Goal: Find contact information: Find contact information

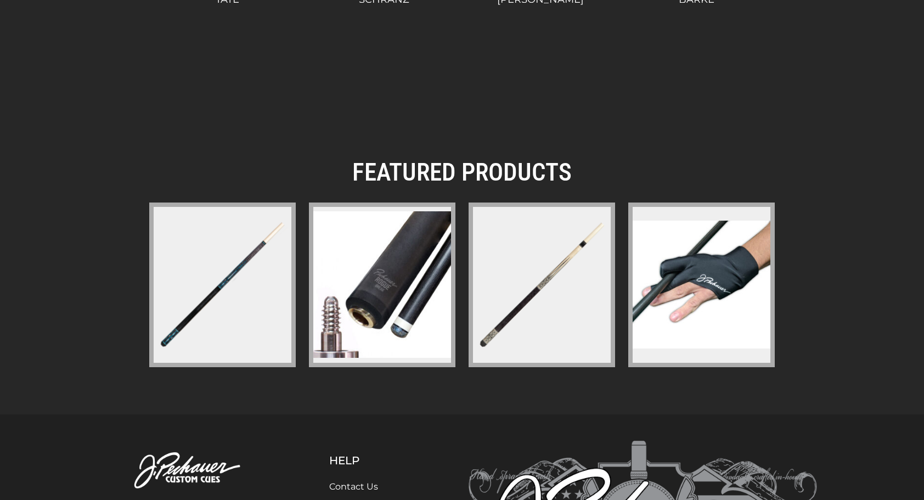
scroll to position [1628, 0]
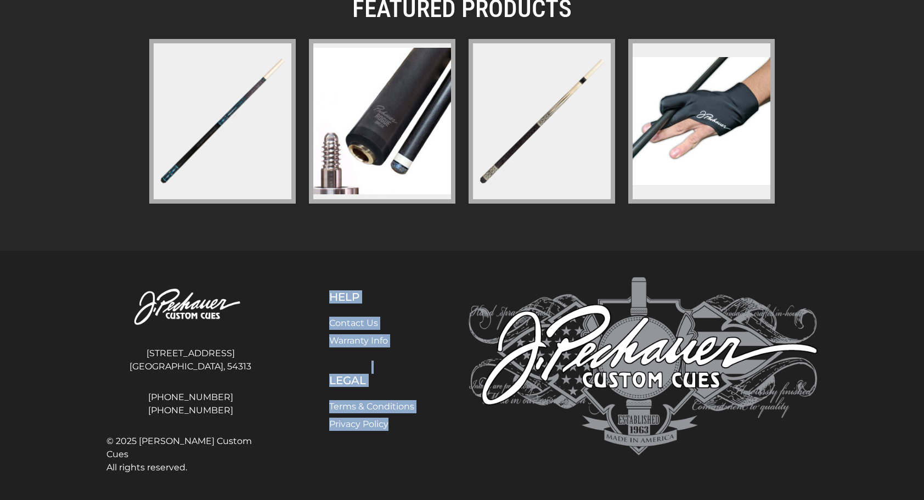
drag, startPoint x: 203, startPoint y: 457, endPoint x: 397, endPoint y: 443, distance: 194.2
click at [397, 443] on div "4140 Velp Ave Green Bay, WI, 54313 920-434-7755 800-934-7735 © 2025 J. Pechauer…" at bounding box center [462, 377] width 724 height 201
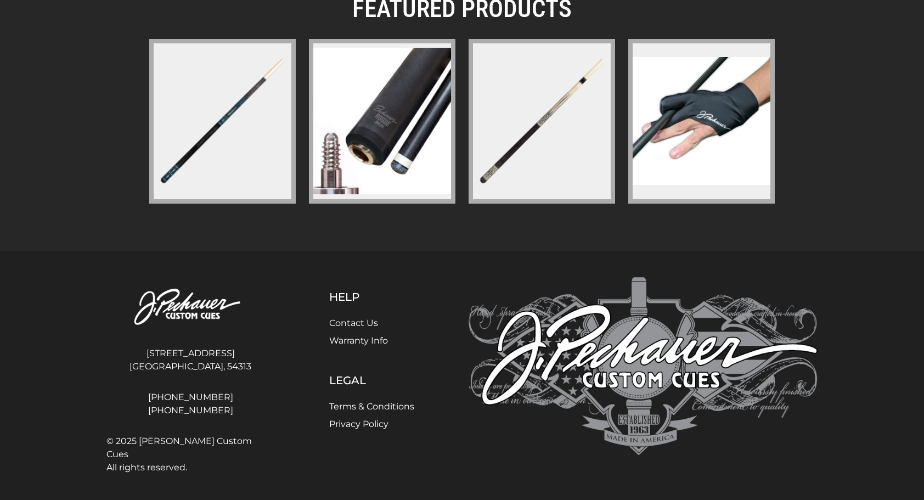
click at [398, 443] on div "Help Contact Us Warranty Info Legal Terms & Conditions Privacy Policy" at bounding box center [371, 377] width 181 height 201
click at [367, 339] on link "Warranty Info" at bounding box center [358, 340] width 59 height 10
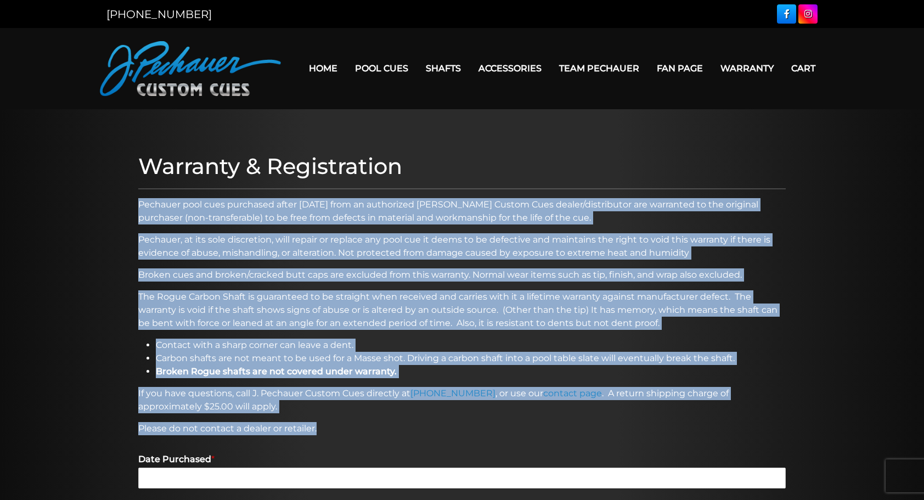
drag, startPoint x: 413, startPoint y: 429, endPoint x: 138, endPoint y: 203, distance: 356.0
click at [138, 203] on div "Warranty & Registration Pechauer pool cues purchased after January 1st, 2006 fr…" at bounding box center [462, 502] width 659 height 709
click at [303, 265] on div "Warranty & Registration Pechauer pool cues purchased after January 1st, 2006 fr…" at bounding box center [462, 502] width 659 height 709
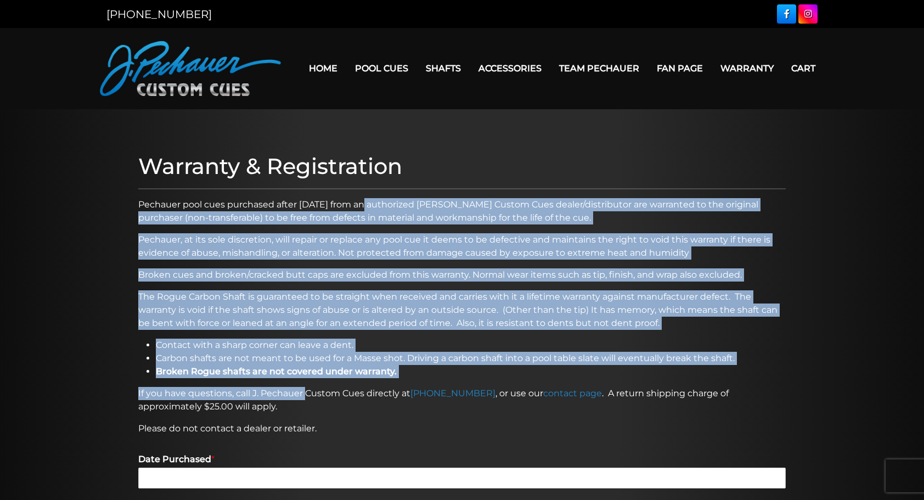
drag, startPoint x: 359, startPoint y: 200, endPoint x: 306, endPoint y: 392, distance: 199.8
click at [306, 392] on div "Warranty & Registration Pechauer pool cues purchased after January 1st, 2006 fr…" at bounding box center [462, 502] width 659 height 709
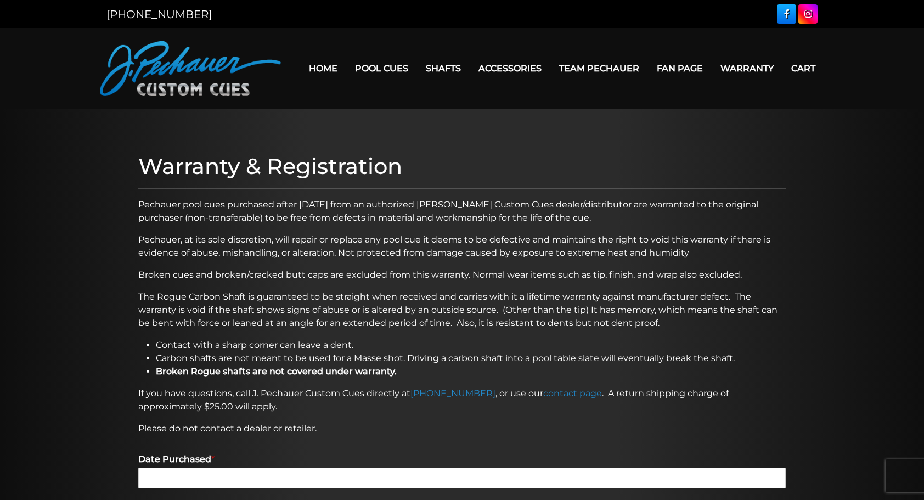
drag, startPoint x: 306, startPoint y: 392, endPoint x: 274, endPoint y: 411, distance: 36.4
click at [274, 411] on p "If you have questions, call J. Pechauer Custom Cues directly at 800-934-7735 , …" at bounding box center [462, 400] width 648 height 26
click at [582, 67] on link "Team Pechauer" at bounding box center [599, 68] width 98 height 28
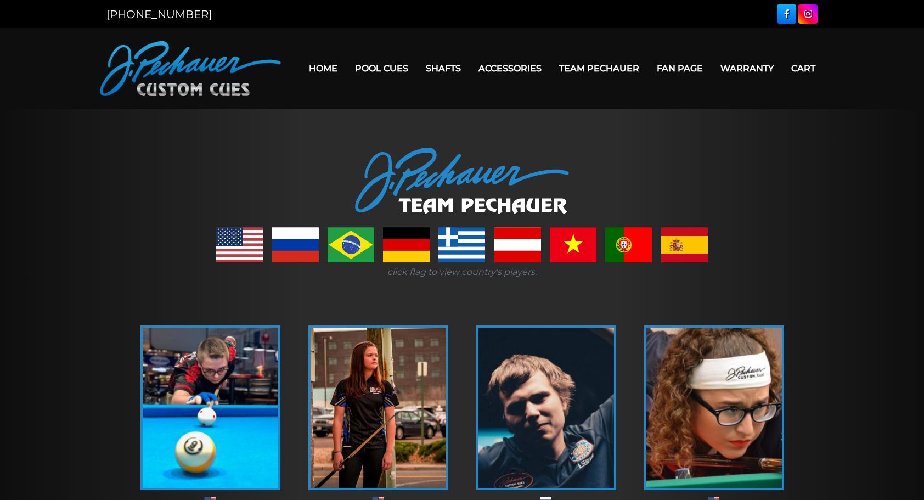
click at [330, 68] on link "Home" at bounding box center [323, 68] width 46 height 28
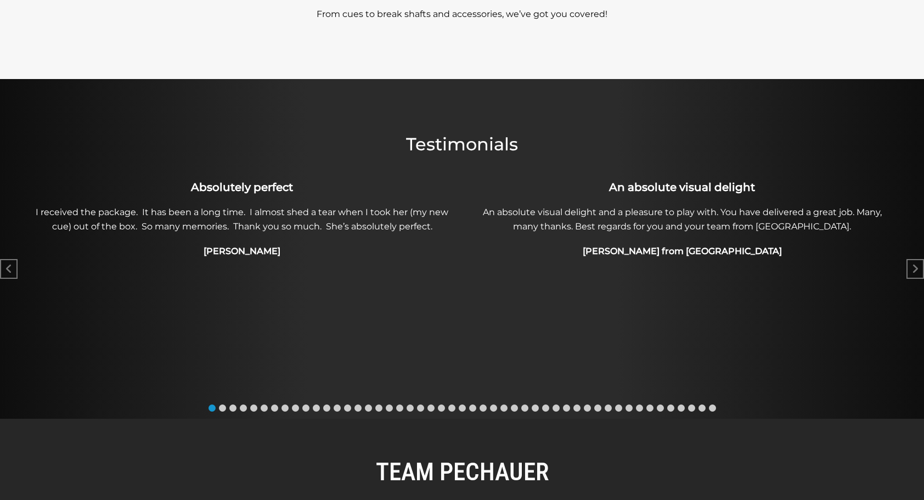
scroll to position [480, 0]
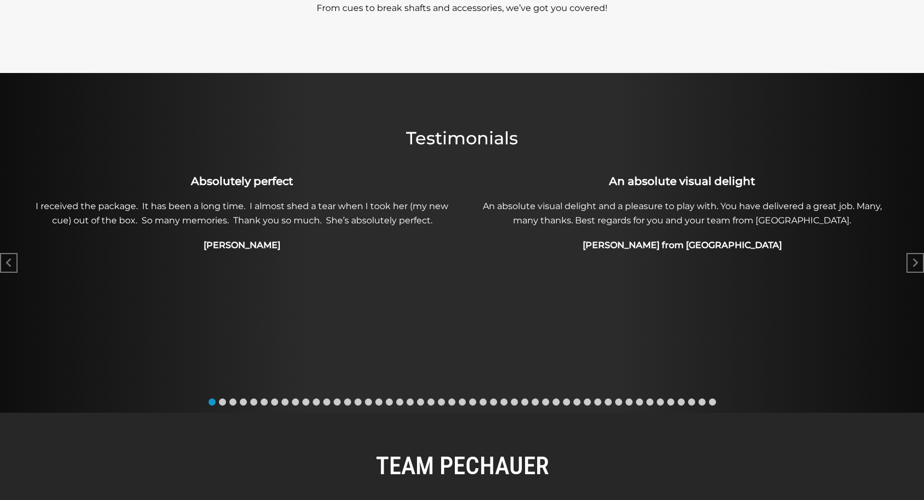
click at [358, 226] on p "I received the package. It has been a long time. I almost shed a tear when I to…" at bounding box center [242, 213] width 428 height 29
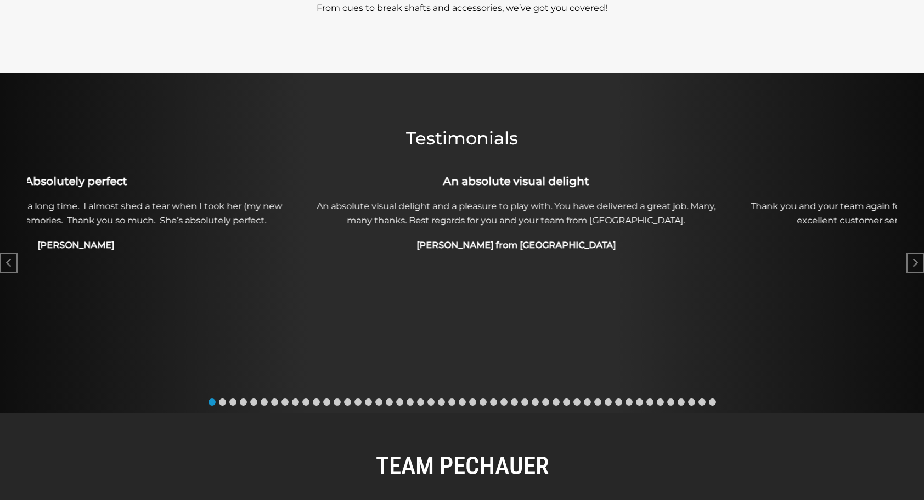
click at [272, 238] on div "Absolutely perfect I received the package. It has been a long time. I almost sh…" at bounding box center [75, 214] width 429 height 85
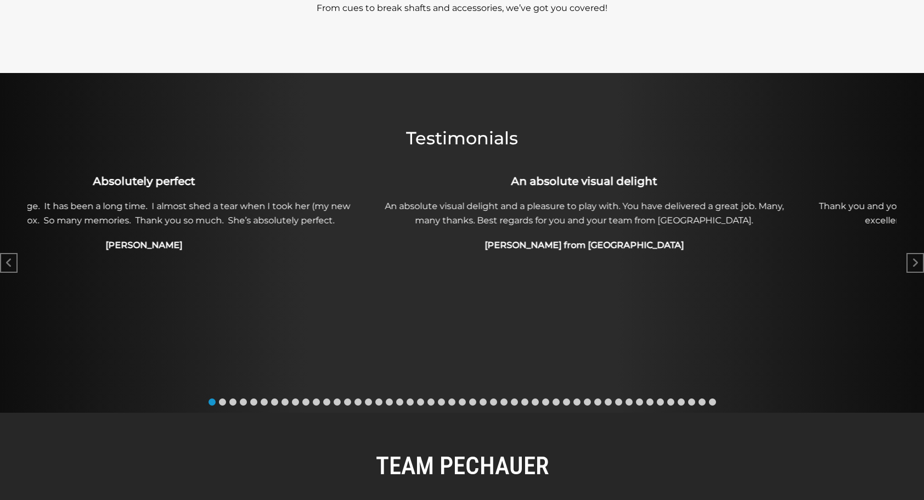
click at [417, 255] on div "An absolute visual delight An absolute visual delight and a pleasure to play wi…" at bounding box center [583, 214] width 429 height 85
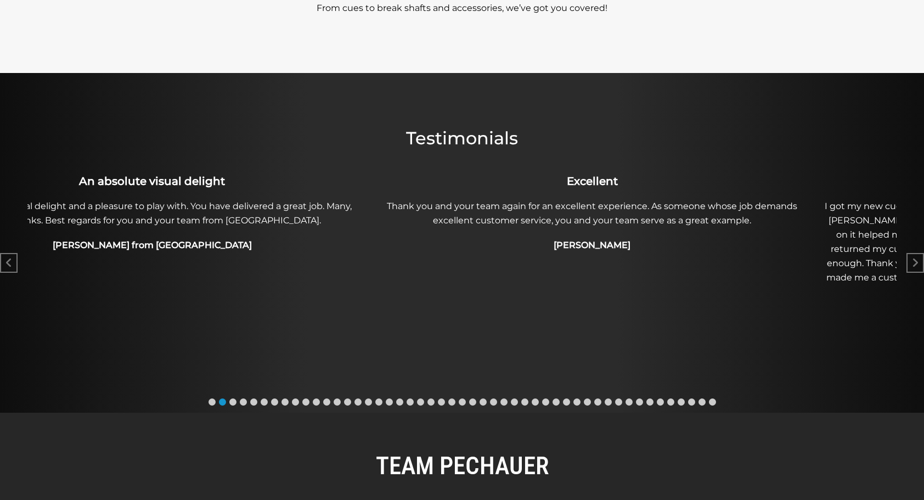
click at [425, 245] on h4 "Rob K" at bounding box center [592, 245] width 428 height 13
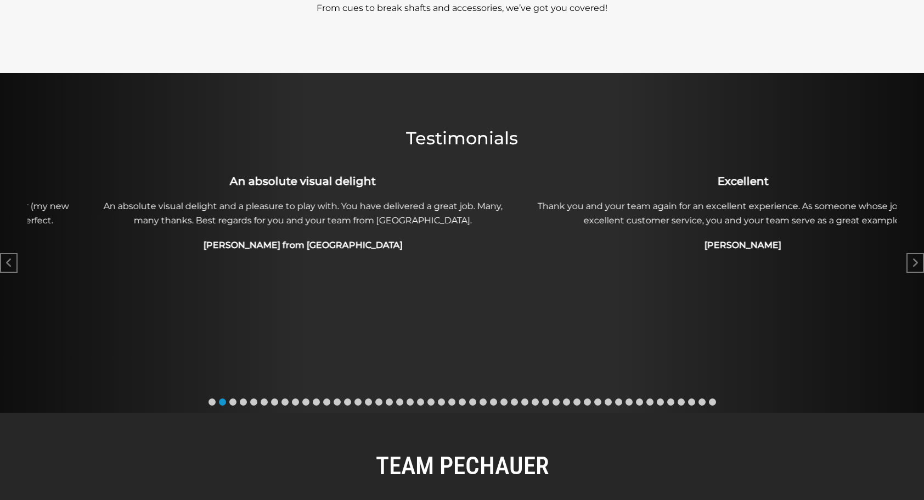
click at [517, 243] on h4 "Heinrich H from Germany" at bounding box center [303, 245] width 428 height 13
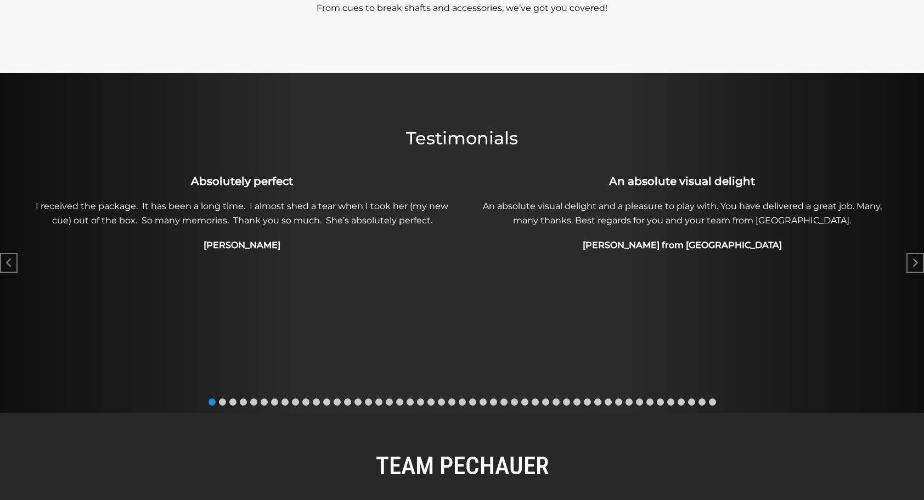
click at [265, 221] on p "I received the package. It has been a long time. I almost shed a tear when I to…" at bounding box center [242, 213] width 428 height 29
drag, startPoint x: 618, startPoint y: 269, endPoint x: 246, endPoint y: 284, distance: 372.4
click at [246, 284] on div "AMAZING The work you did is amazing. It does not go un-noticed when I am out an…" at bounding box center [461, 278] width 869 height 213
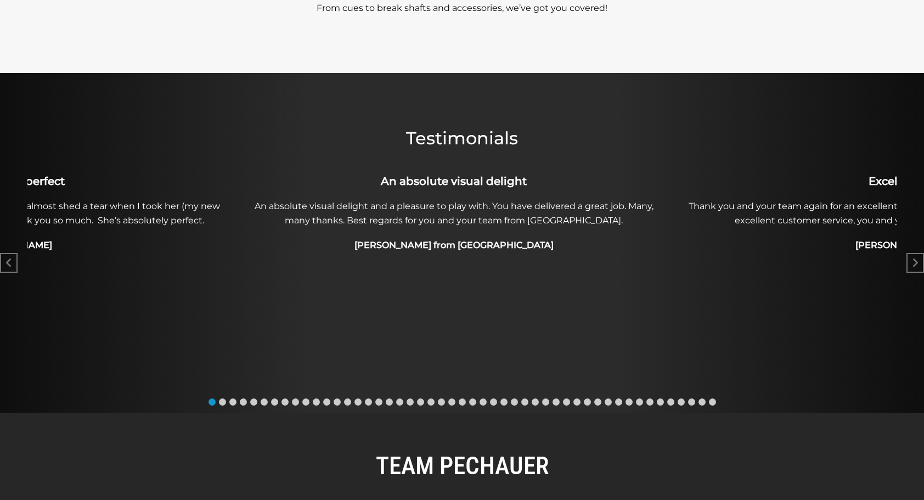
click at [240, 209] on p "An absolute visual delight and a pleasure to play with. You have delivered a gr…" at bounding box center [454, 213] width 428 height 29
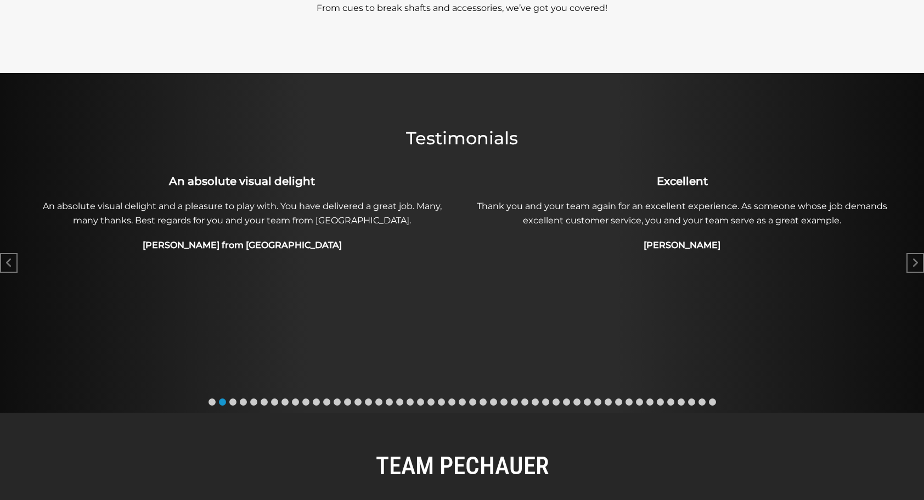
click at [468, 217] on div "Excellent Thank you and your team again for an excellent experience. As someone…" at bounding box center [682, 214] width 429 height 85
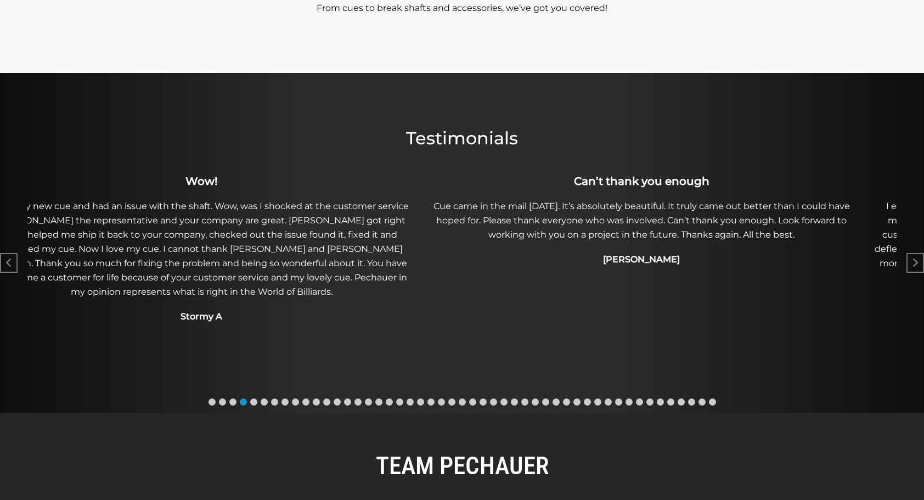
click at [427, 267] on div "Can’t thank you enough Cue came in the mail today. It’s absolutely beautiful. I…" at bounding box center [641, 221] width 429 height 99
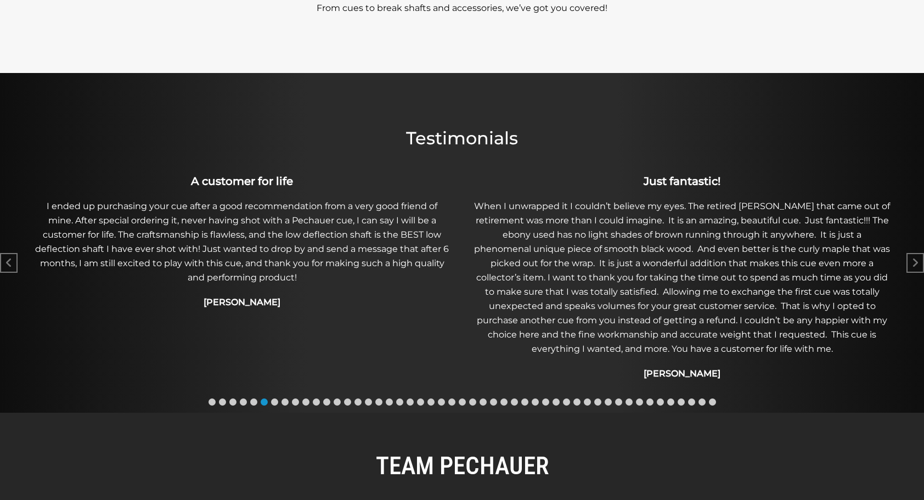
click at [468, 267] on p "When I unwrapped it I couldn’t believe my eyes. The retired Lamorak that came o…" at bounding box center [682, 277] width 428 height 157
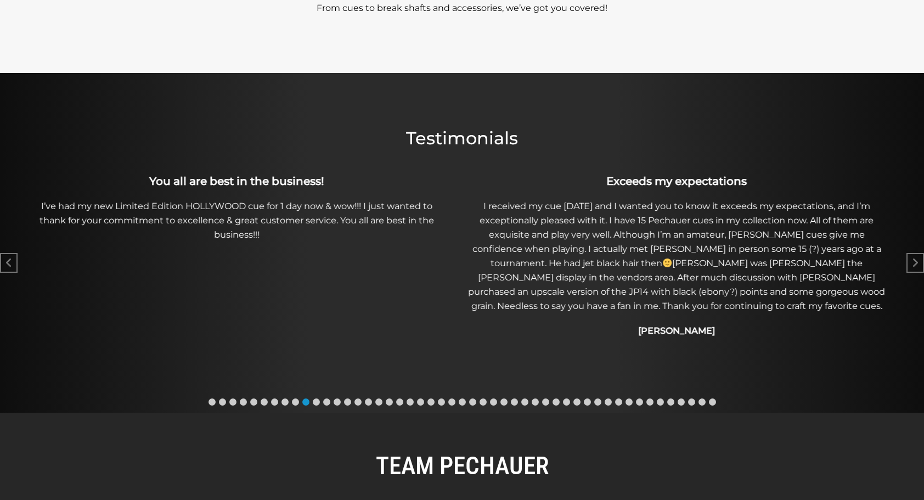
click at [544, 259] on p "I received my cue today and I wanted you to know it exceeds my expectations, an…" at bounding box center [677, 256] width 428 height 114
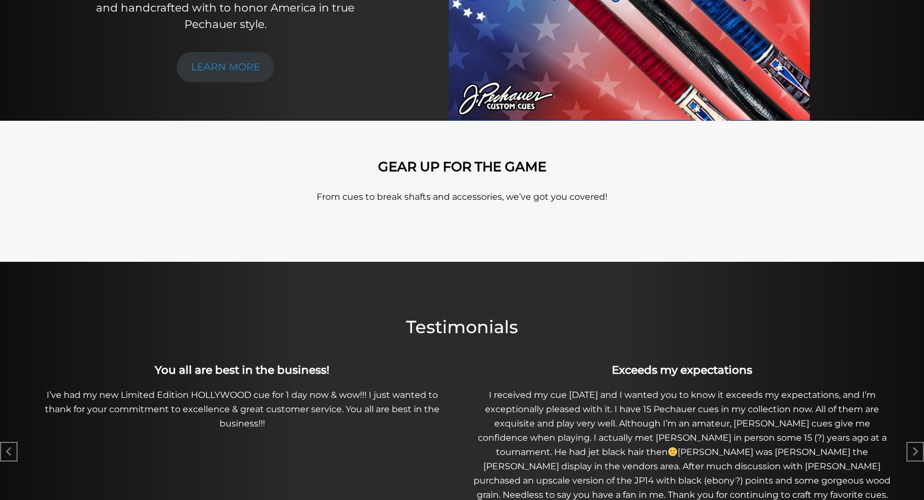
scroll to position [0, 0]
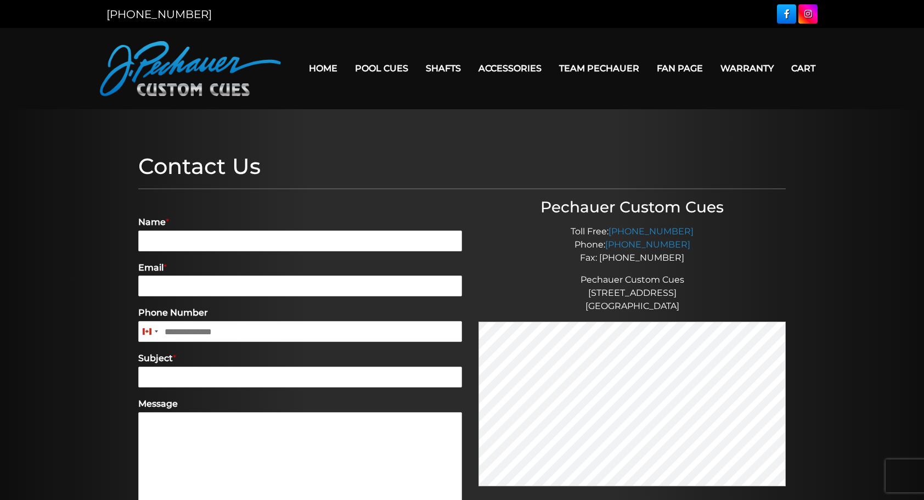
click at [652, 261] on p "Toll Free: [PHONE_NUMBER] Phone: [PHONE_NUMBER] Fax: [PHONE_NUMBER]" at bounding box center [632, 245] width 307 height 40
drag, startPoint x: 652, startPoint y: 261, endPoint x: 638, endPoint y: 263, distance: 14.4
click at [638, 263] on p "Toll Free: [PHONE_NUMBER] Phone: [PHONE_NUMBER] Fax: [PHONE_NUMBER]" at bounding box center [632, 245] width 307 height 40
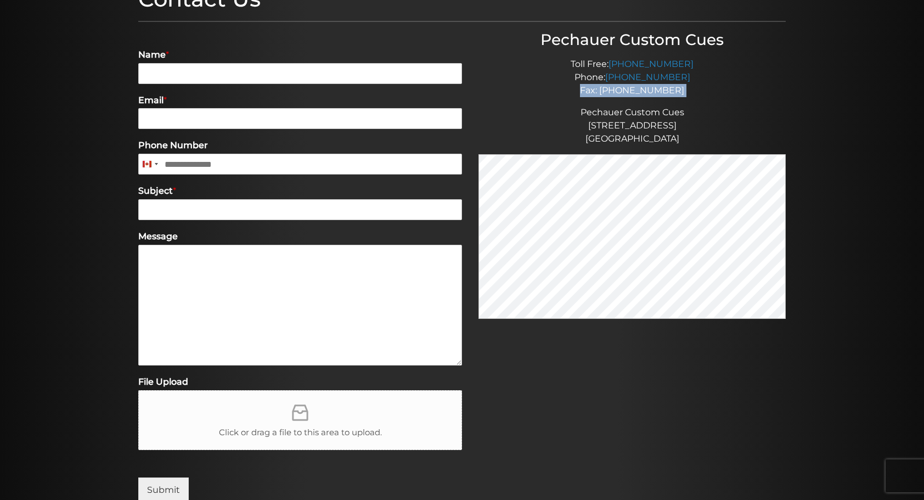
scroll to position [170, 0]
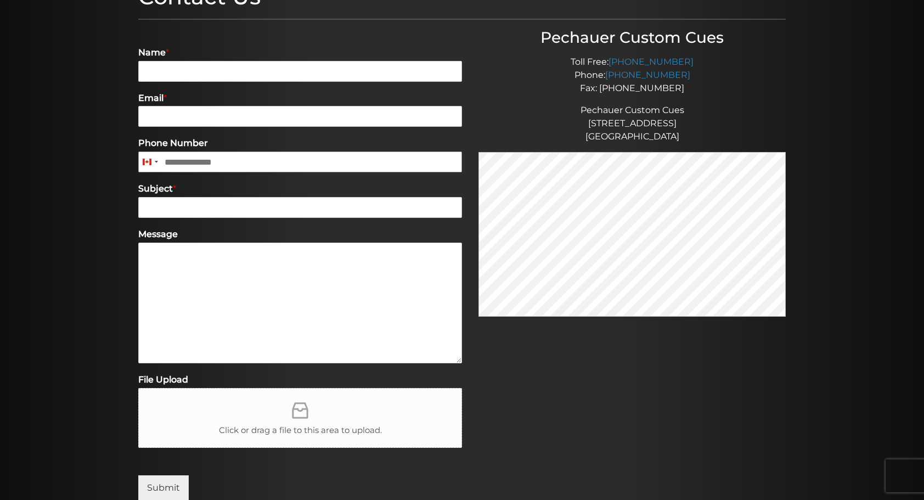
click at [278, 162] on input "Phone Number" at bounding box center [300, 161] width 324 height 21
drag, startPoint x: 342, startPoint y: 170, endPoint x: 73, endPoint y: 185, distance: 269.4
click at [73, 185] on section "Contact Us Name * Email * Phone Number [GEOGRAPHIC_DATA] +1 [GEOGRAPHIC_DATA] +…" at bounding box center [462, 249] width 924 height 618
type input "*"
click at [584, 398] on div "Pechauer Custom Cues Toll Free: [PHONE_NUMBER] Phone: [PHONE_NUMBER] Fax: [PHON…" at bounding box center [624, 271] width 324 height 485
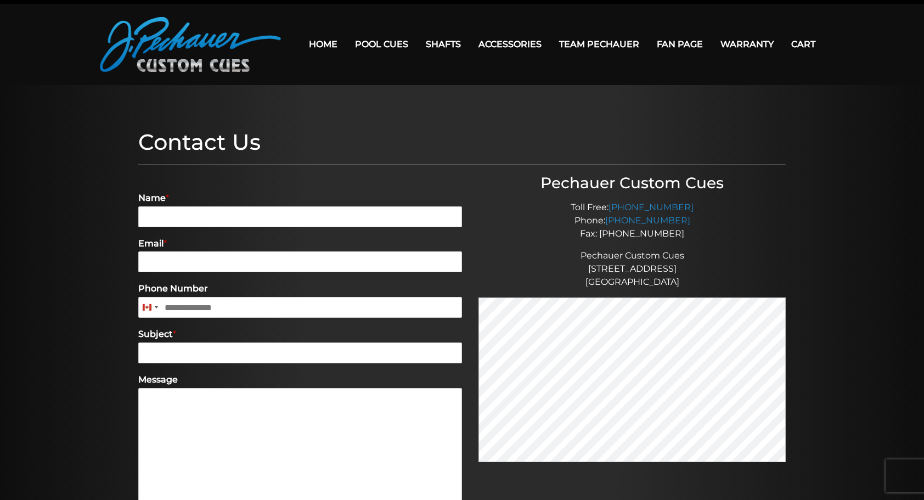
scroll to position [0, 0]
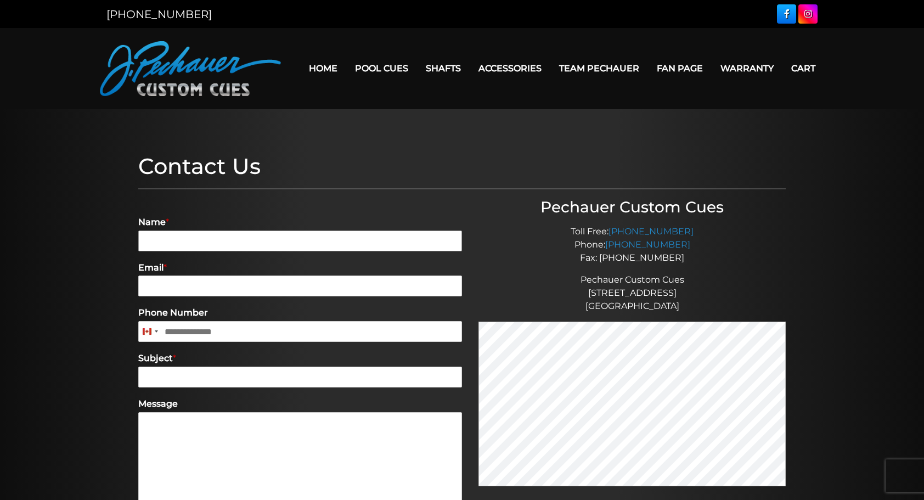
click at [260, 242] on input "Name *" at bounding box center [300, 240] width 324 height 21
click at [311, 214] on div "Name *" at bounding box center [300, 234] width 324 height 46
